Goal: Check status: Check status

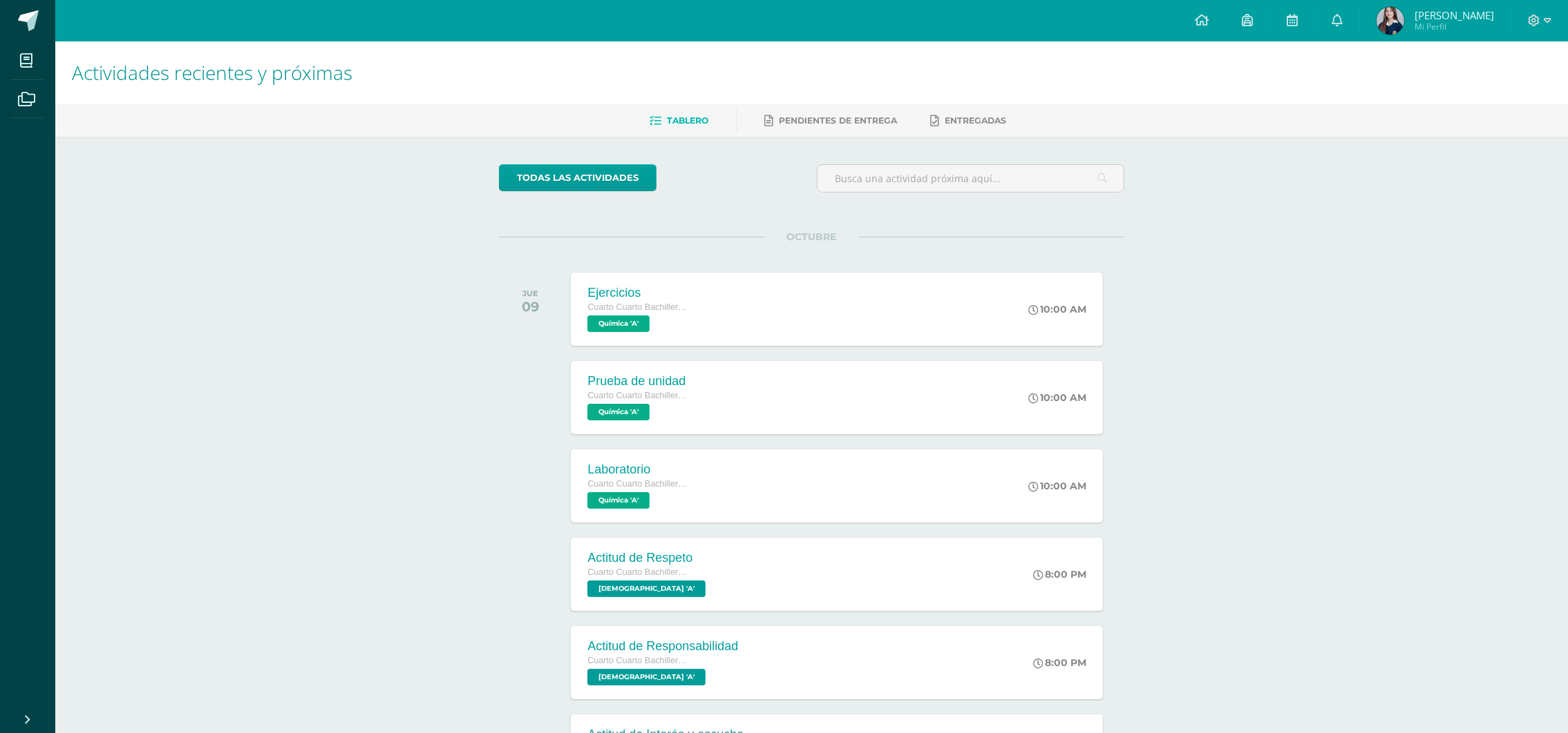
click at [1259, 293] on div "Actividades recientes y próximas Tablero Pendientes de entrega Entregadas todas…" at bounding box center [812, 458] width 1513 height 834
click at [847, 112] on link "Pendientes de entrega" at bounding box center [831, 120] width 133 height 22
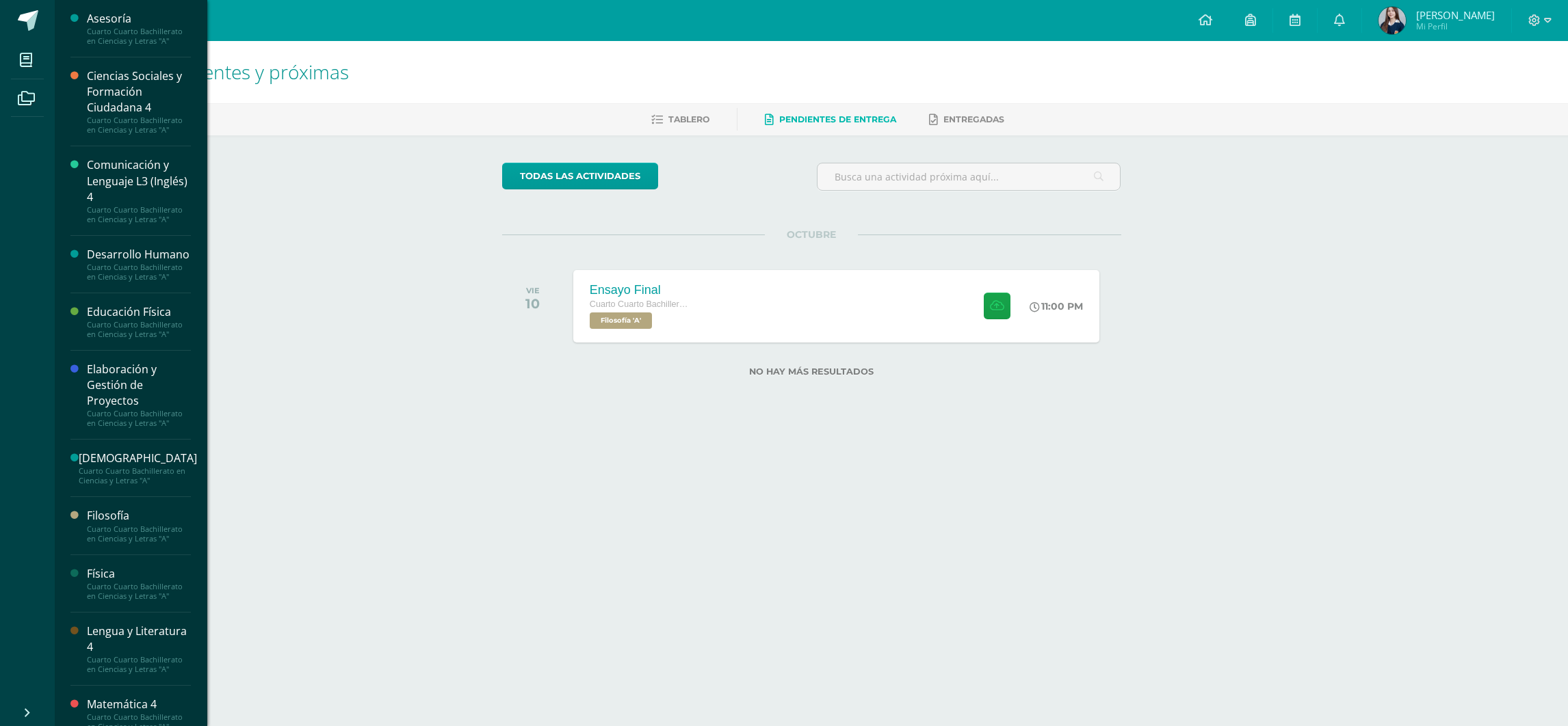
click at [135, 524] on div "Filosofía" at bounding box center [139, 516] width 104 height 16
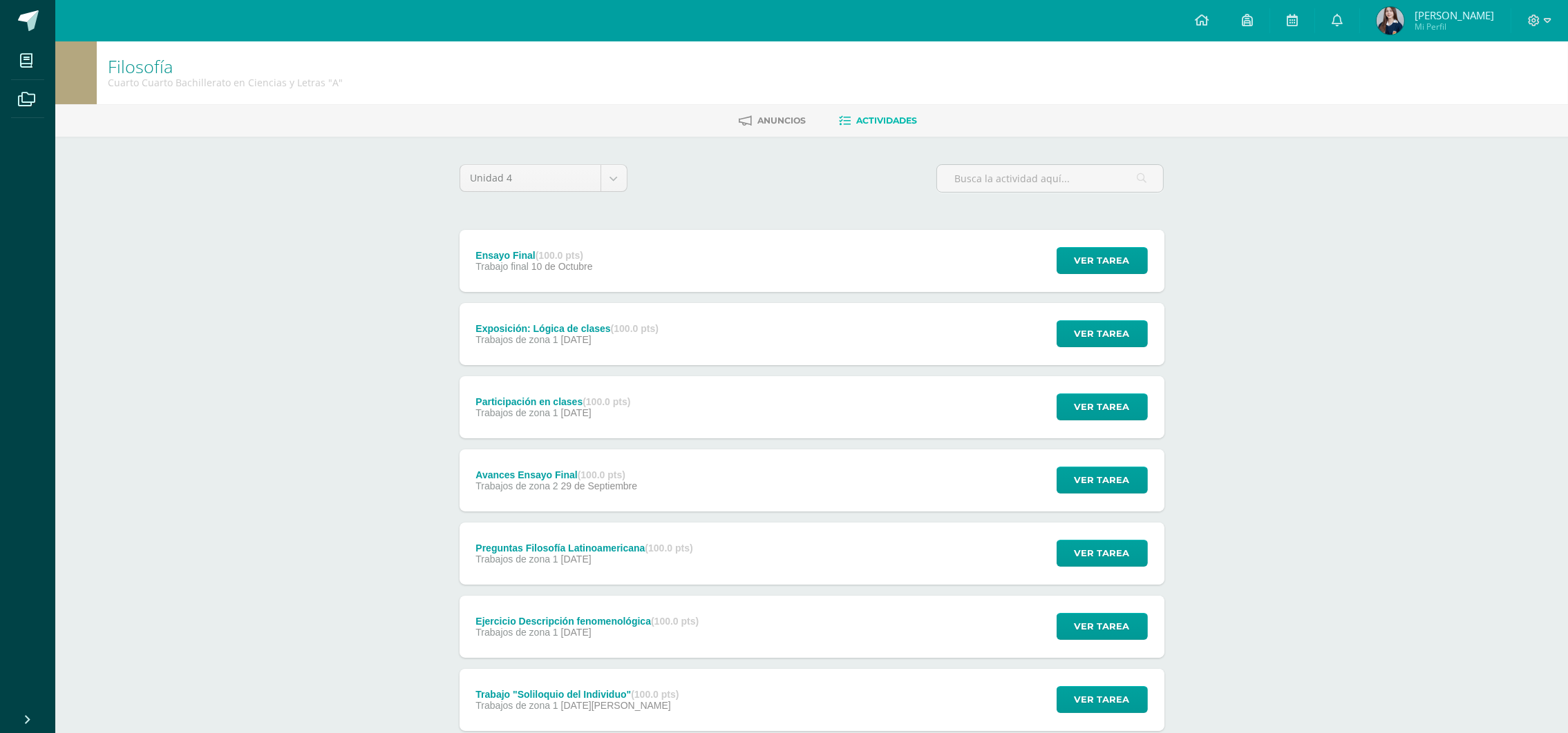
click at [878, 486] on div "Avances Ensayo Final (100.0 pts) Trabajos de zona 2 29 de Septiembre Ver tarea …" at bounding box center [812, 480] width 705 height 62
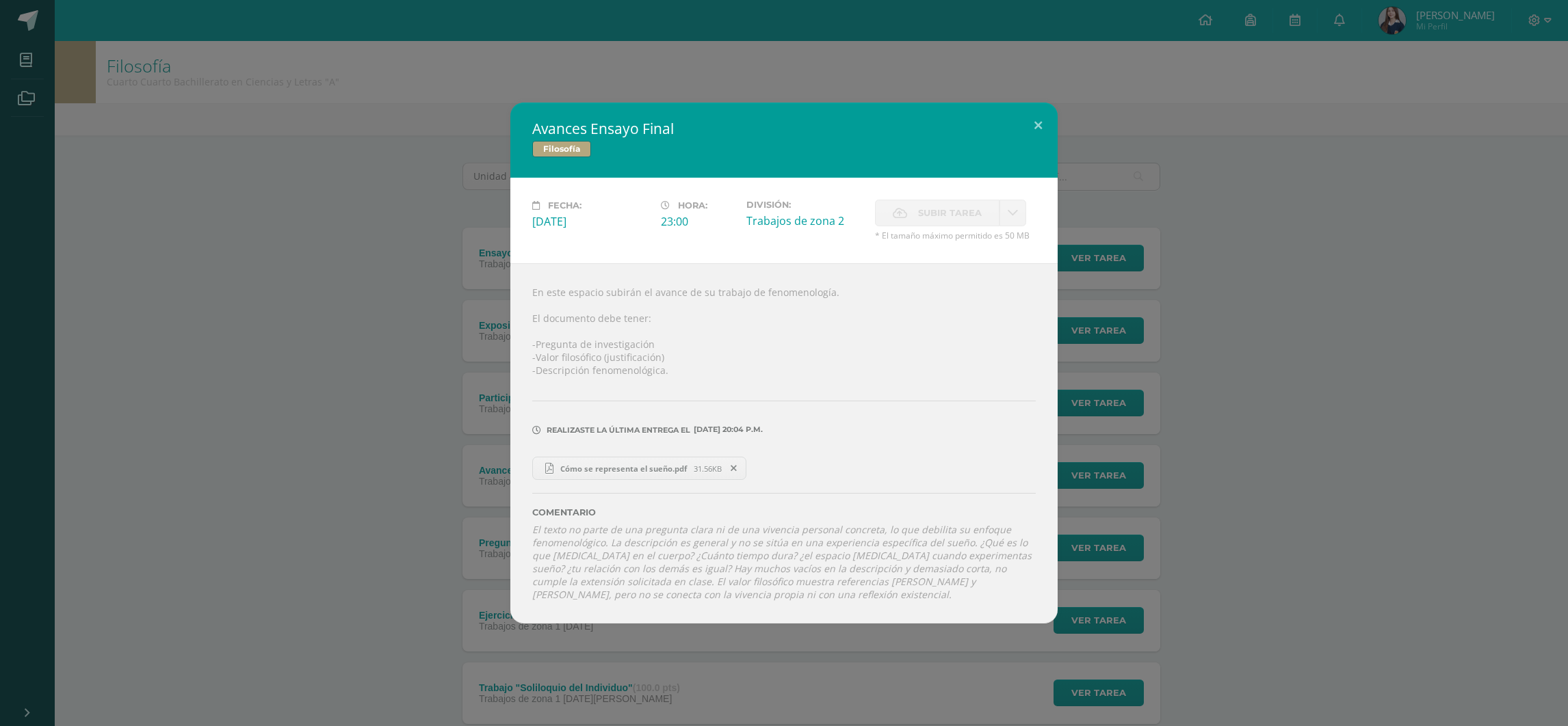
click at [652, 463] on span "Cómo se representa el sueño.pdf" at bounding box center [623, 469] width 140 height 10
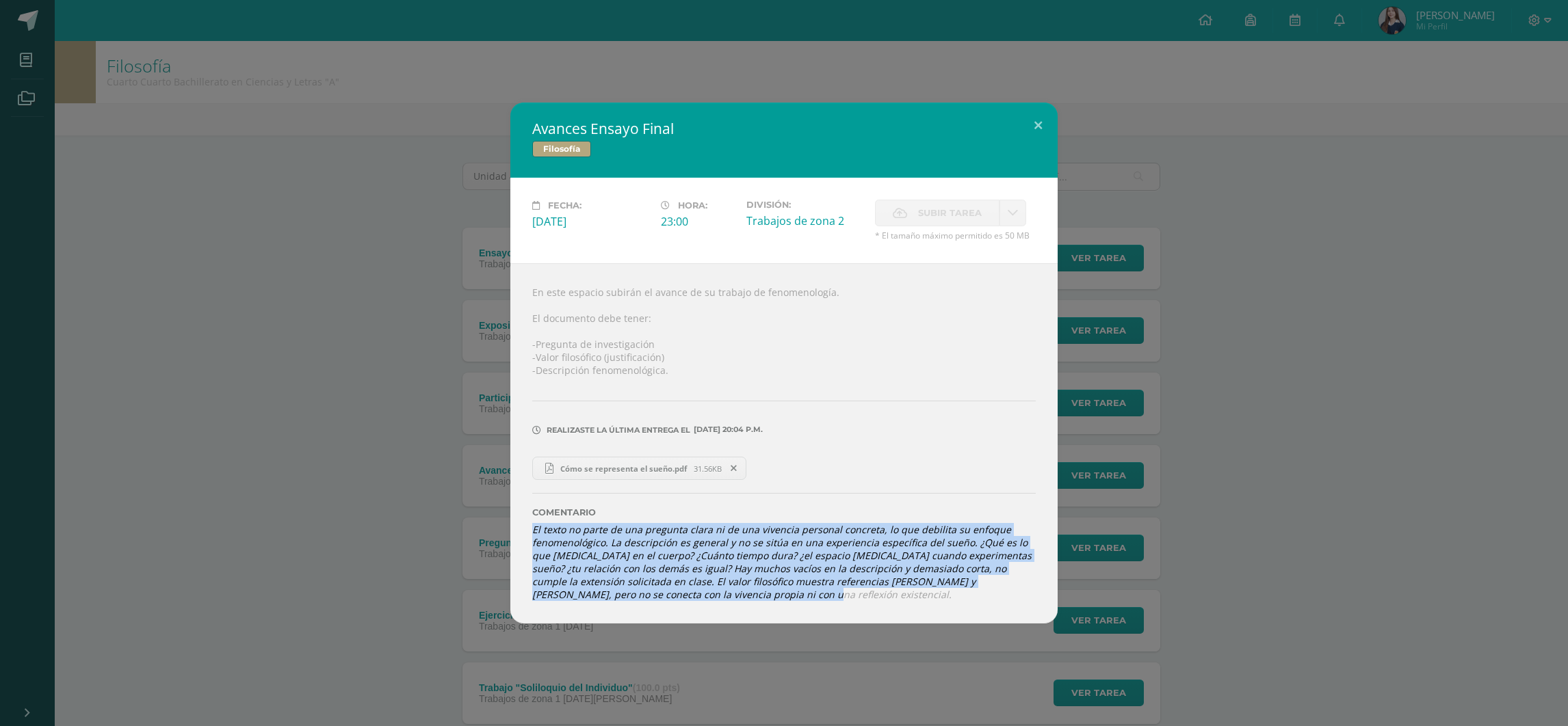
drag, startPoint x: 526, startPoint y: 526, endPoint x: 666, endPoint y: 601, distance: 158.8
click at [666, 601] on div "En este espacio subirán el avance de su trabajo de fenomenología. El documento …" at bounding box center [784, 443] width 547 height 361
copy icon "El texto no parte de una pregunta clara ni de una vivencia personal concreta, l…"
click at [757, 545] on icon "El texto no parte de una pregunta clara ni de una vivencia personal concreta, l…" at bounding box center [782, 563] width 499 height 78
